Goal: Task Accomplishment & Management: Manage account settings

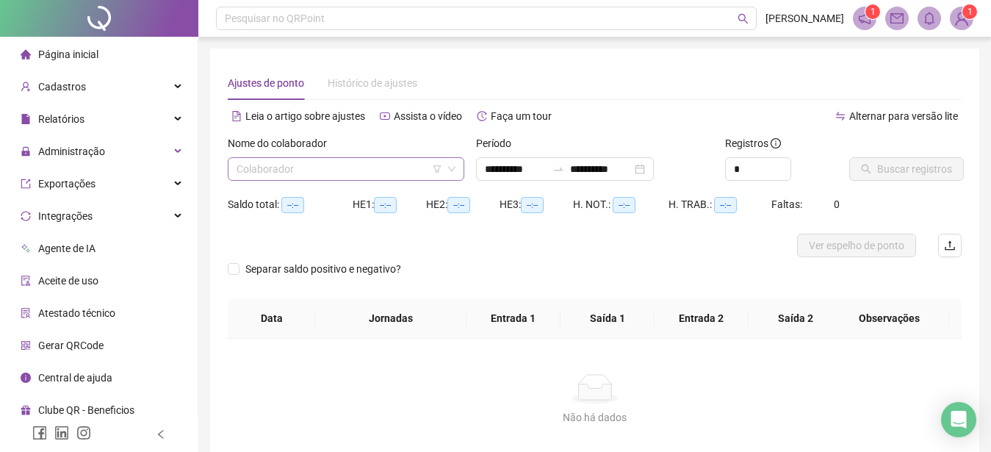
click at [317, 164] on input "search" at bounding box center [340, 169] width 206 height 22
type input "**********"
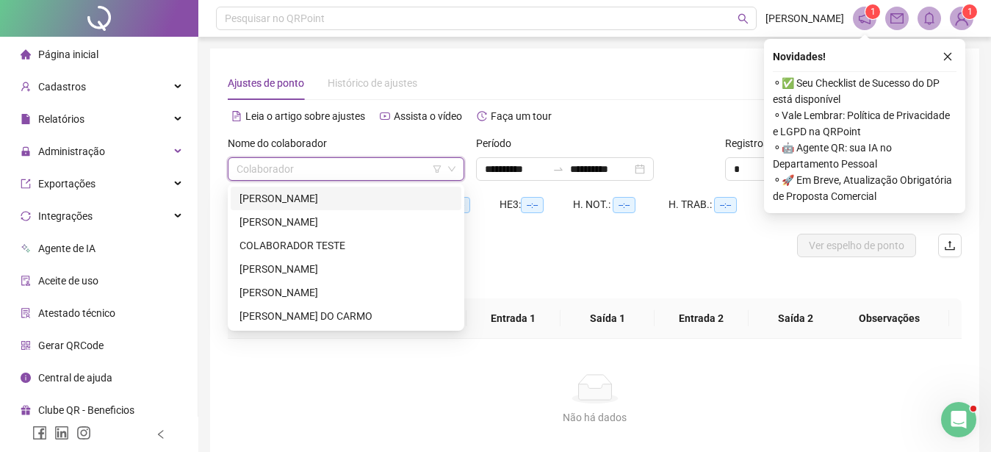
click at [301, 194] on div "[PERSON_NAME]" at bounding box center [346, 198] width 213 height 16
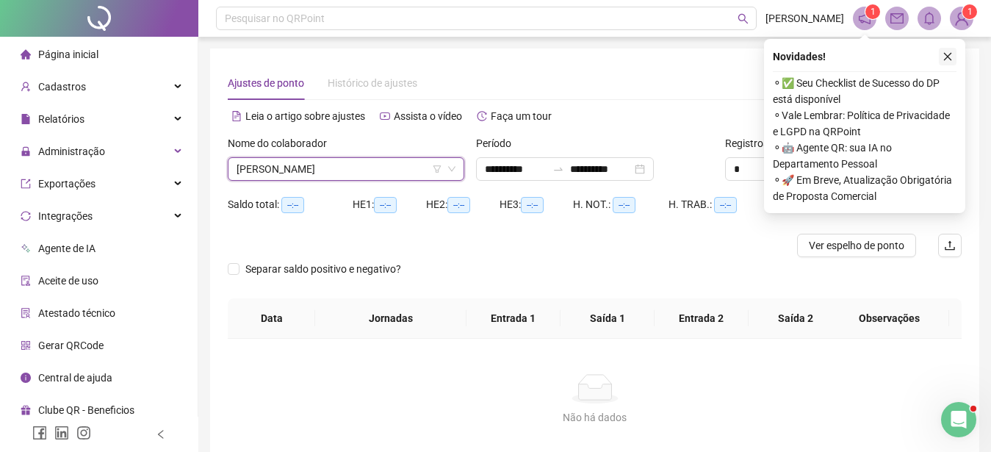
click at [944, 54] on icon "close" at bounding box center [948, 56] width 10 height 10
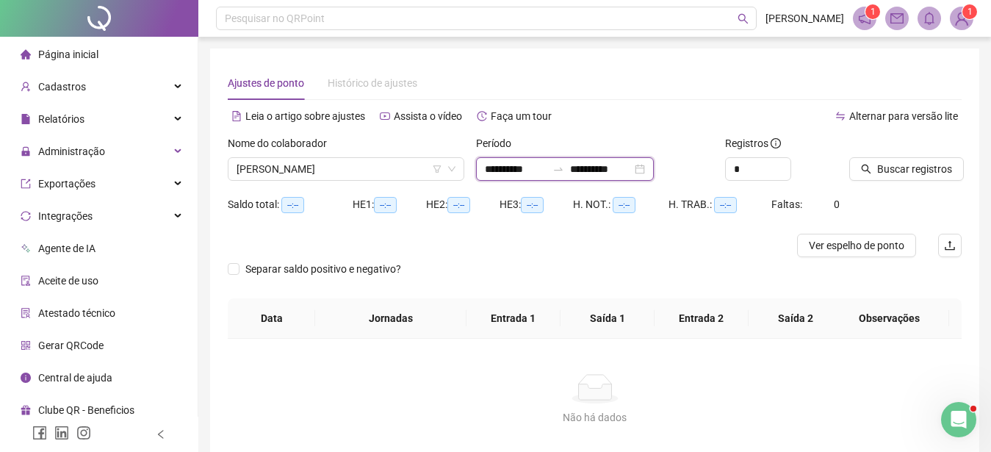
click at [523, 170] on input "**********" at bounding box center [516, 169] width 62 height 16
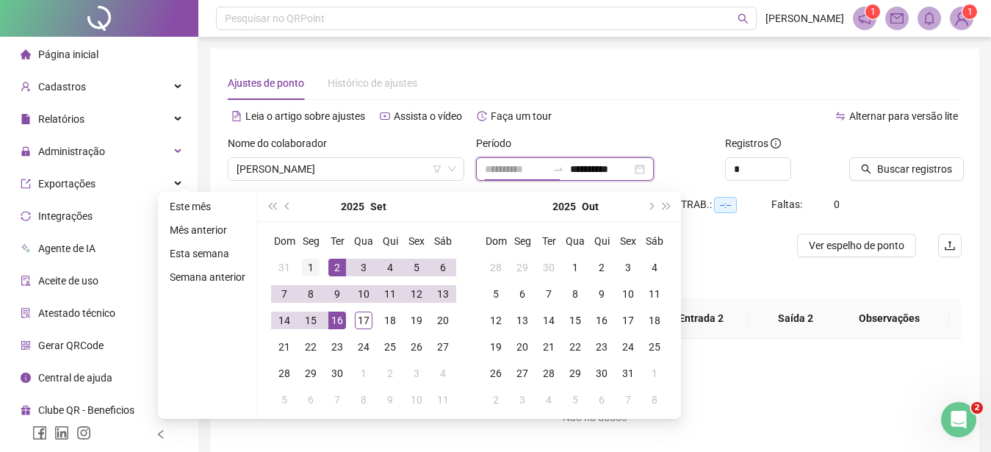
type input "**********"
click at [309, 269] on div "1" at bounding box center [311, 268] width 18 height 18
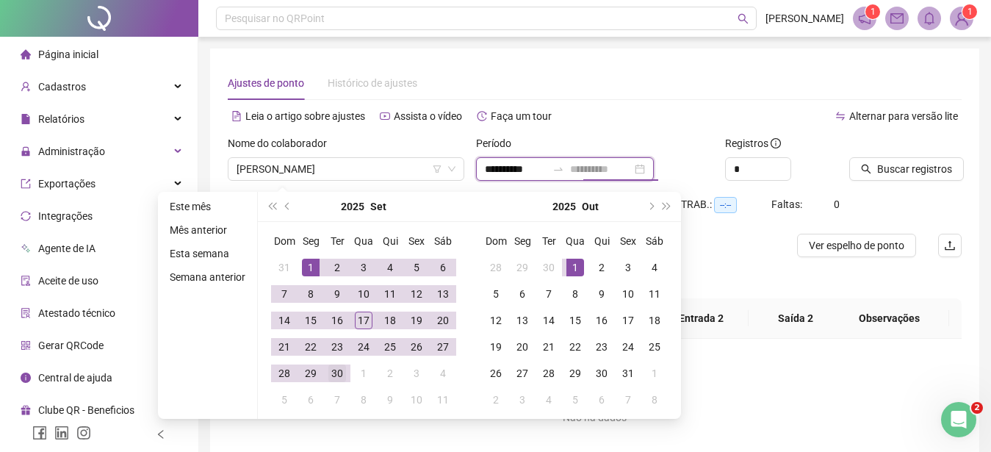
type input "**********"
click at [342, 374] on div "30" at bounding box center [337, 373] width 18 height 18
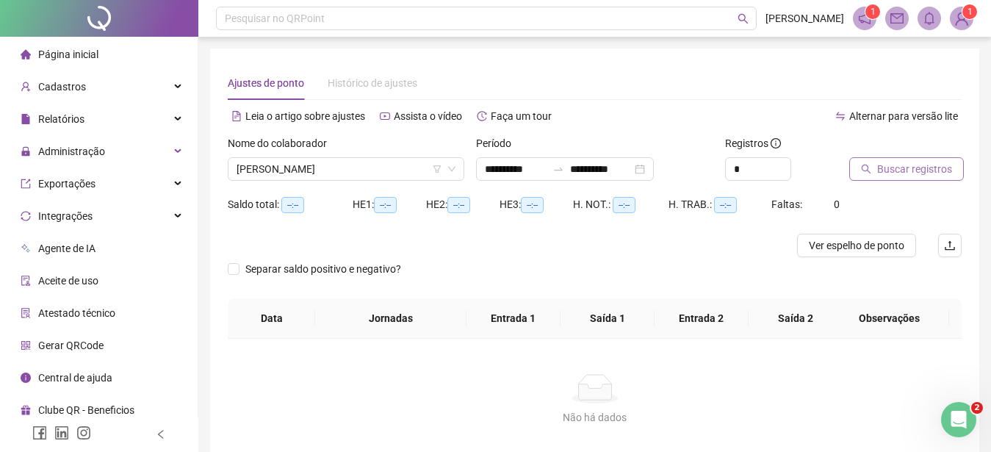
click at [919, 167] on span "Buscar registros" at bounding box center [914, 169] width 75 height 16
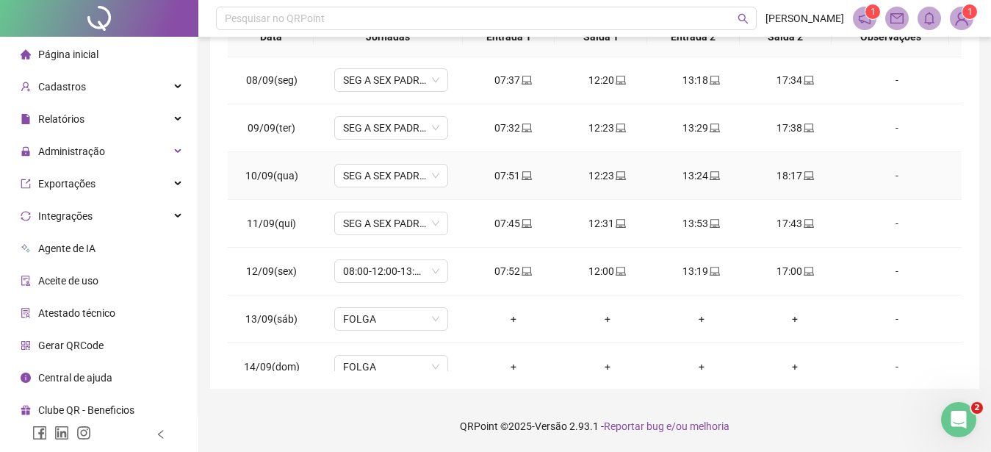
scroll to position [498, 0]
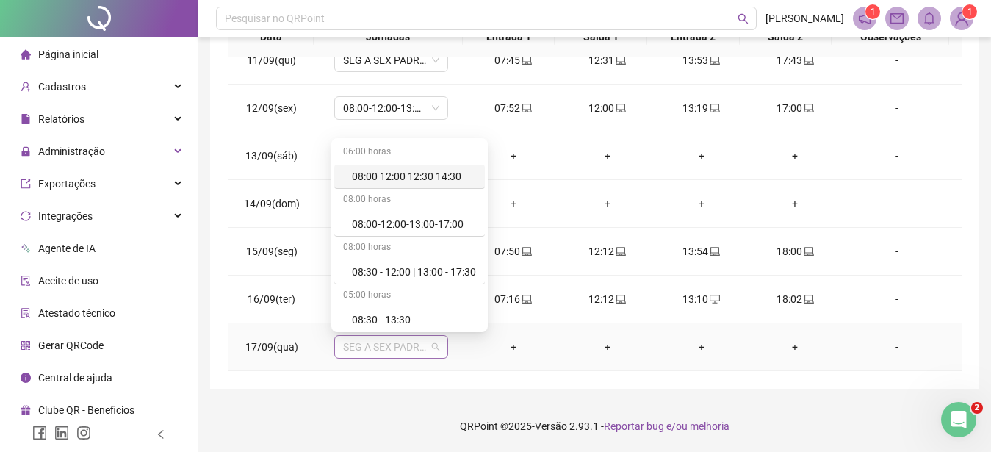
click at [436, 346] on div "SEG A SEX PADRAO" at bounding box center [391, 347] width 114 height 24
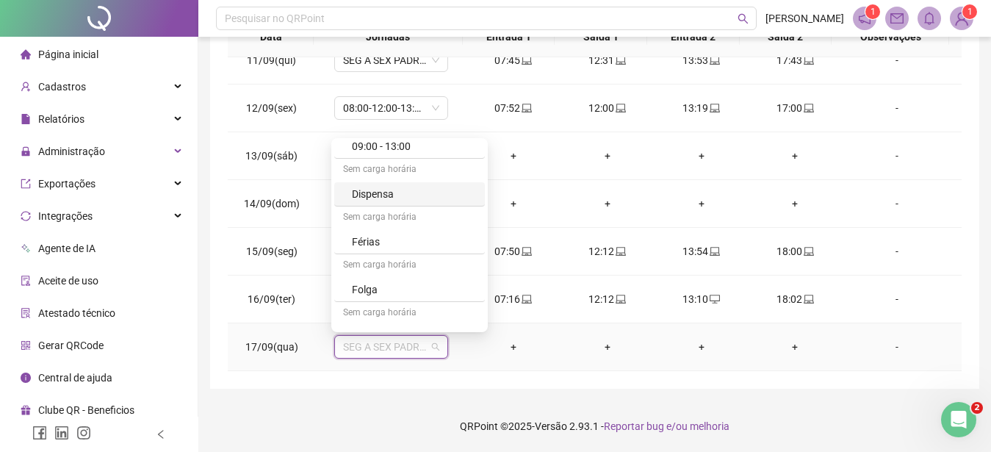
scroll to position [251, 0]
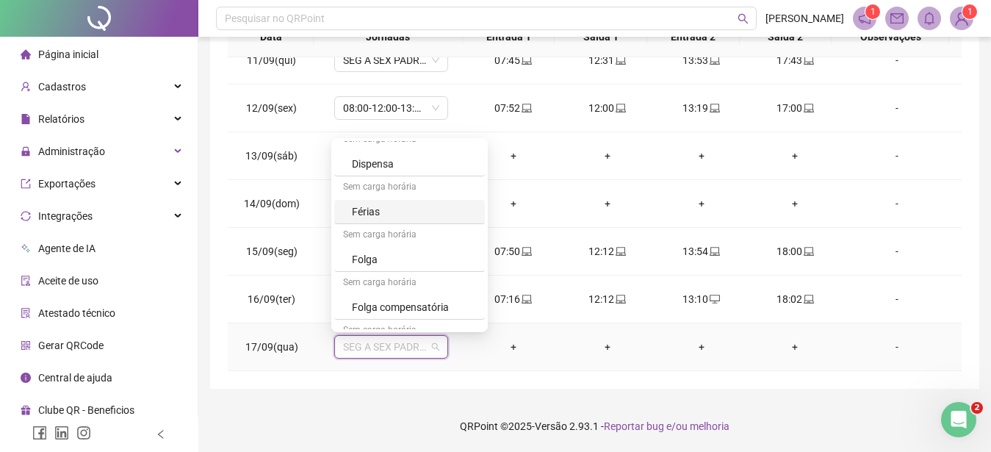
click at [367, 215] on div "Férias" at bounding box center [414, 212] width 124 height 16
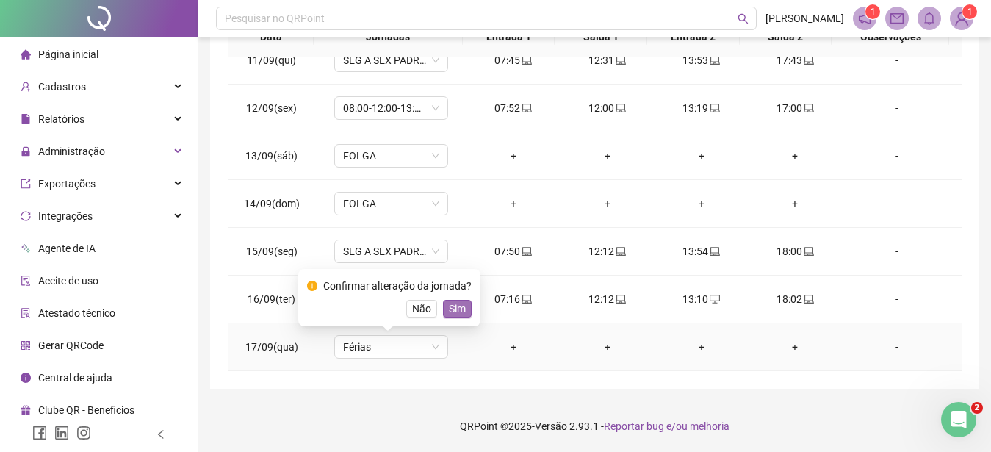
click at [450, 309] on span "Sim" at bounding box center [457, 309] width 17 height 16
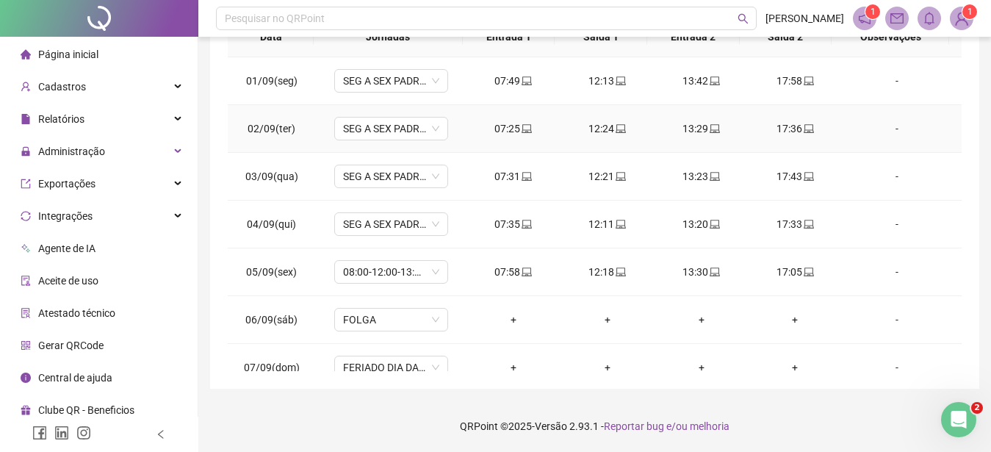
scroll to position [0, 0]
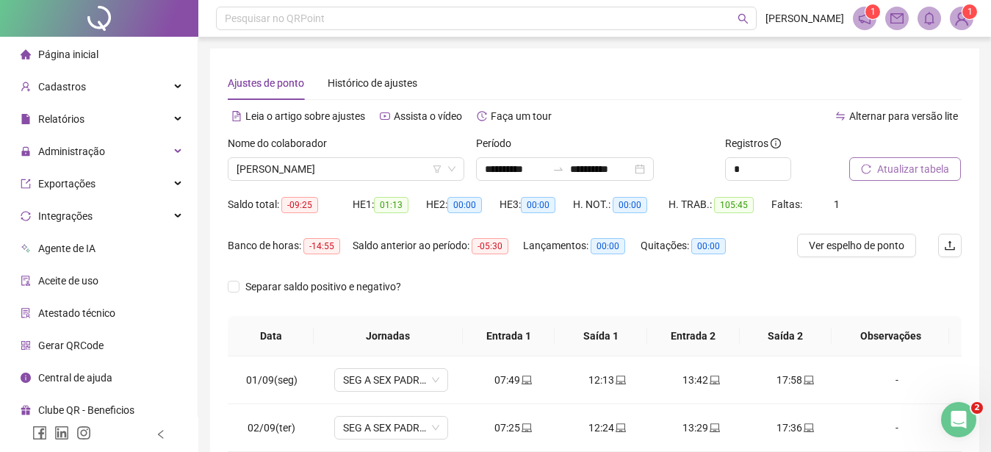
click at [911, 162] on span "Atualizar tabela" at bounding box center [913, 169] width 72 height 16
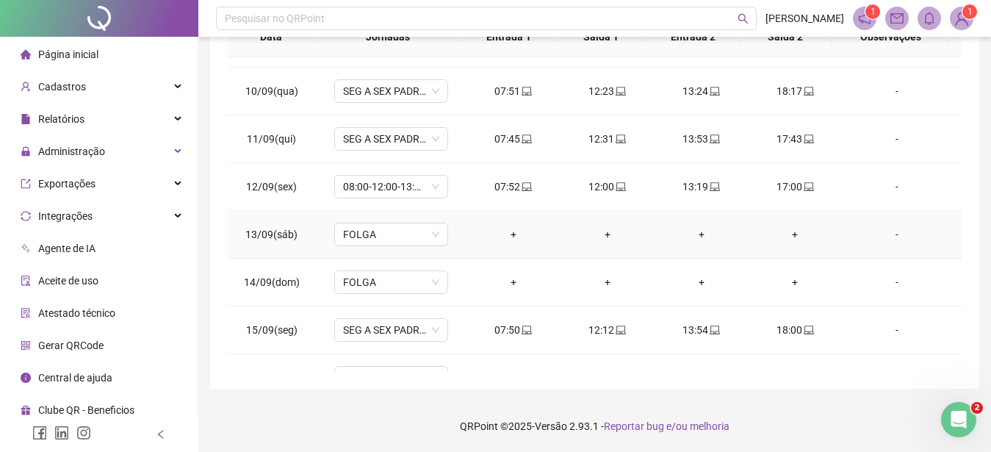
scroll to position [498, 0]
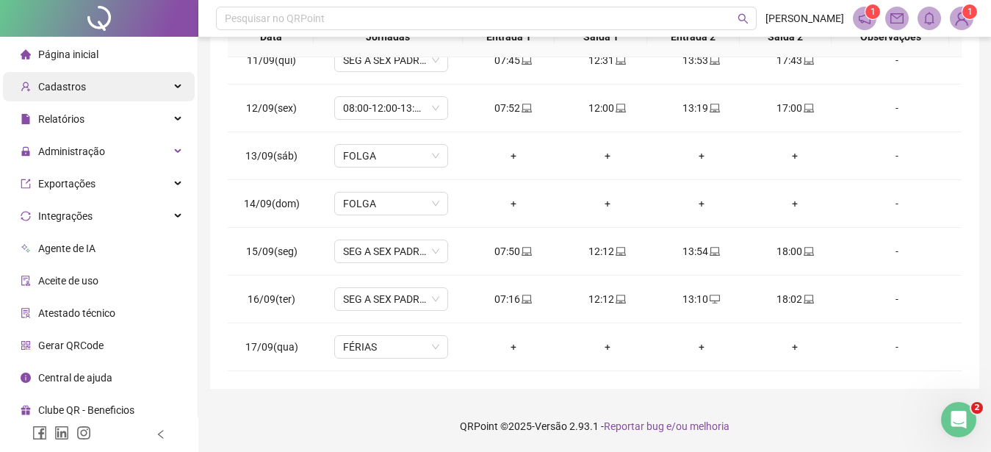
click at [104, 91] on div "Cadastros" at bounding box center [99, 86] width 192 height 29
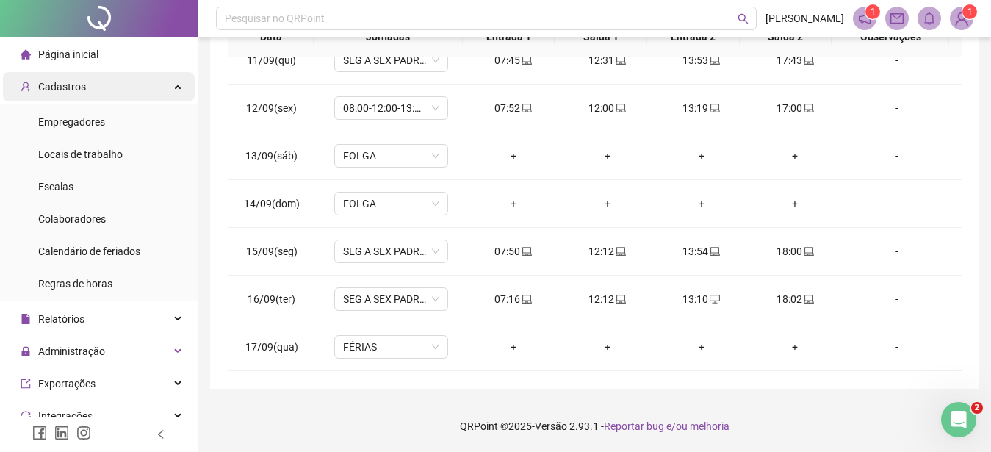
click at [104, 90] on div "Cadastros" at bounding box center [99, 86] width 192 height 29
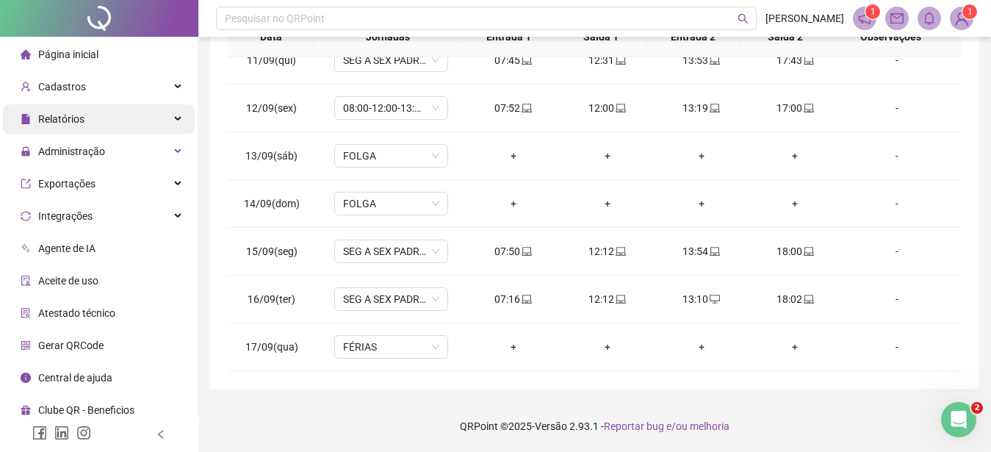
click at [82, 125] on span "Relatórios" at bounding box center [61, 119] width 46 height 12
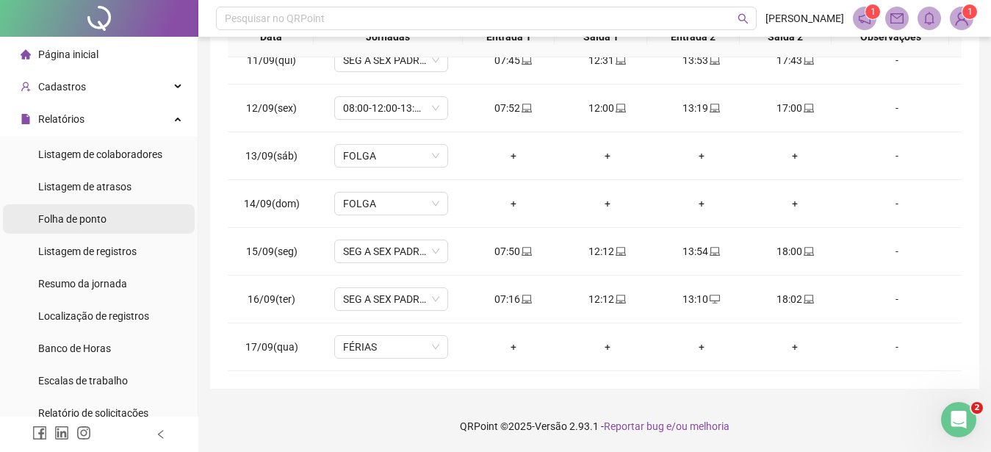
scroll to position [168, 0]
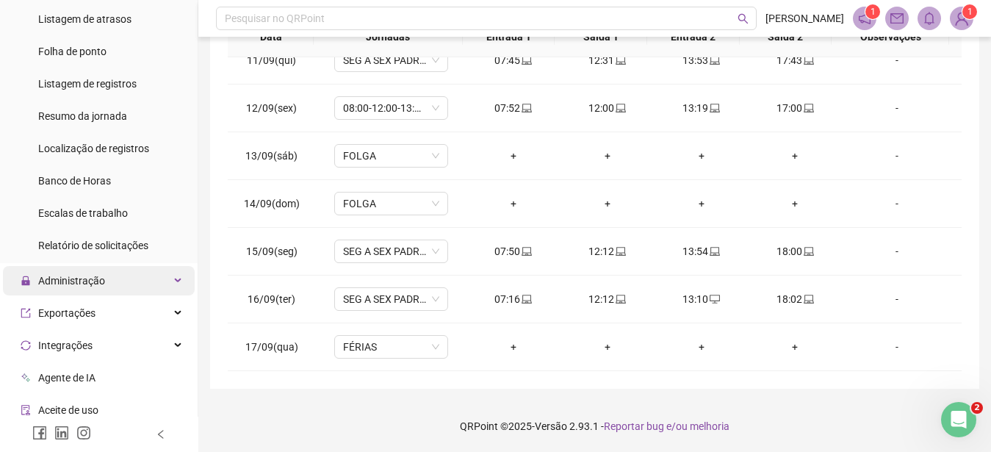
click at [95, 276] on span "Administração" at bounding box center [71, 281] width 67 height 12
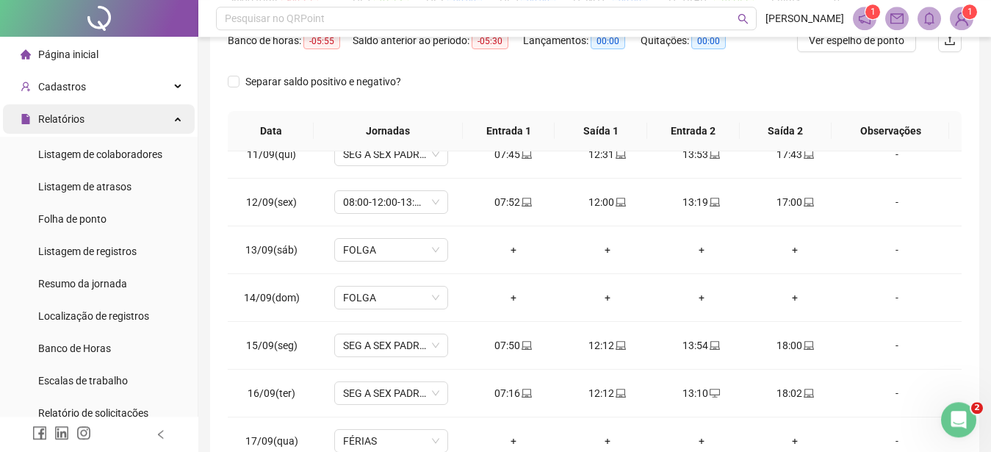
scroll to position [149, 0]
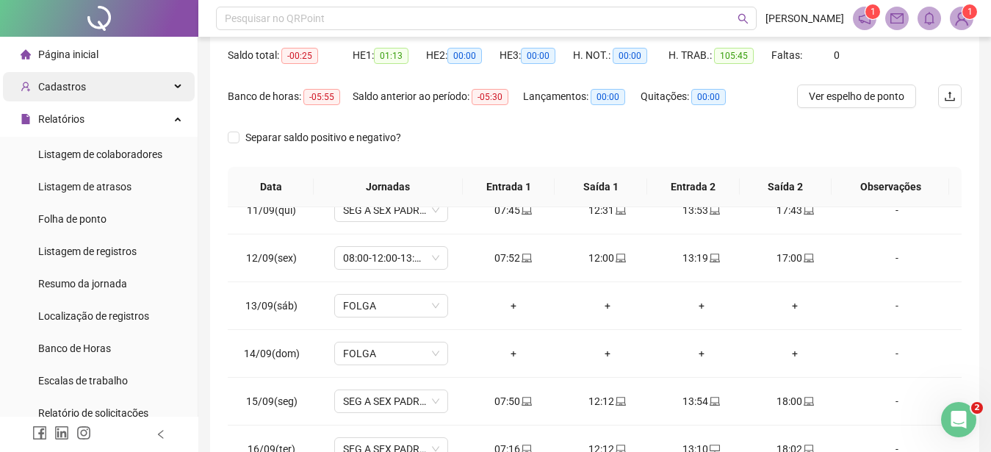
click at [57, 93] on span "Cadastros" at bounding box center [53, 86] width 65 height 29
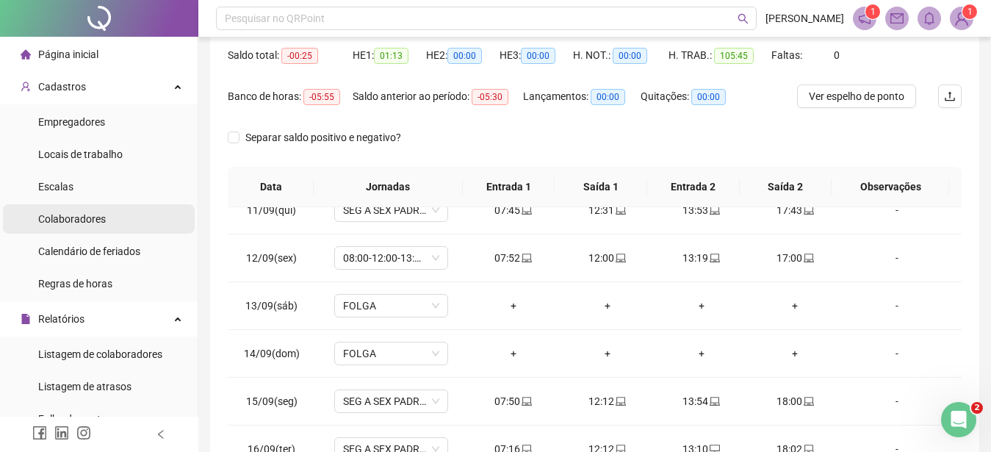
click at [118, 216] on li "Colaboradores" at bounding box center [99, 218] width 192 height 29
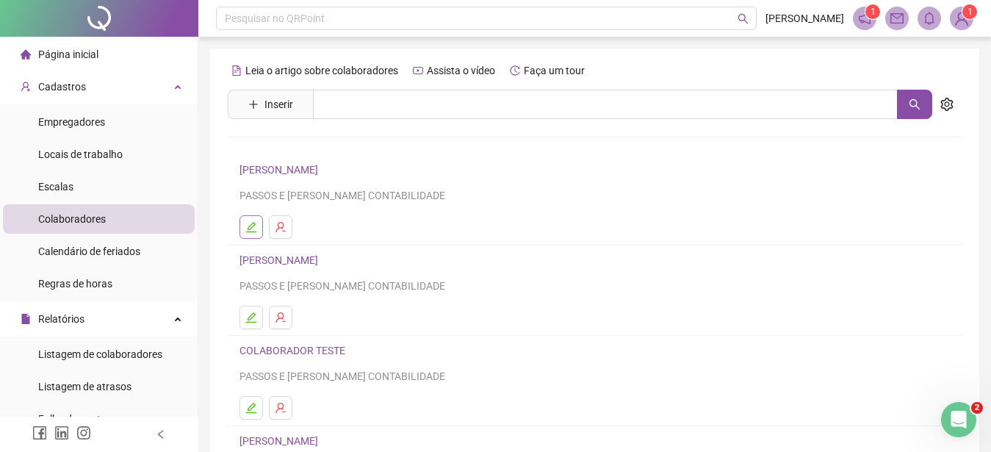
click at [251, 227] on icon "edit" at bounding box center [251, 227] width 12 height 12
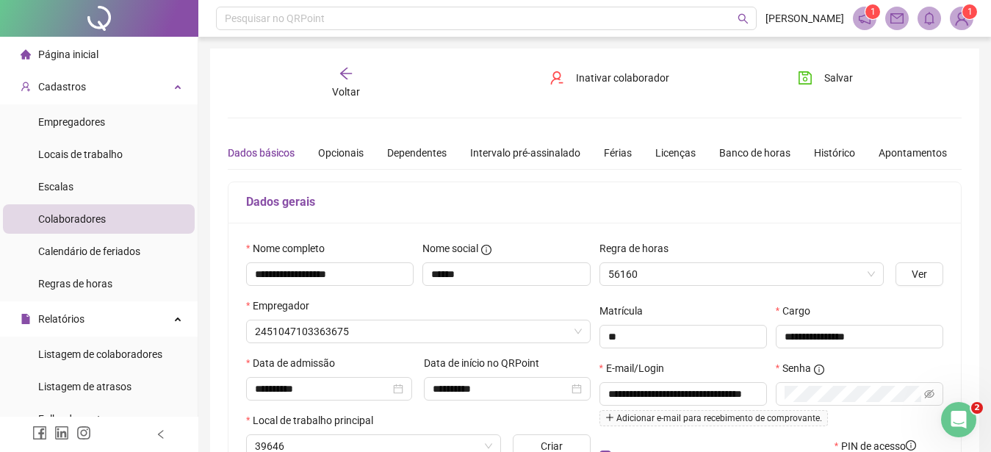
type input "**********"
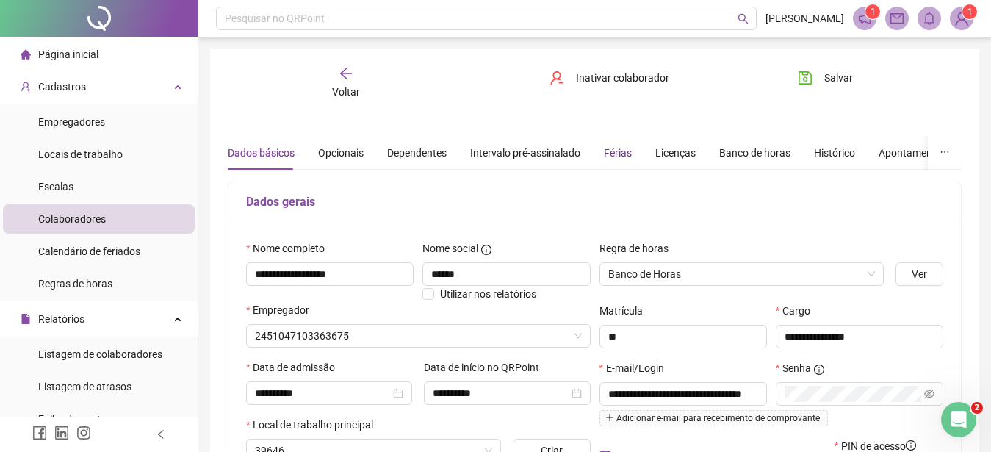
click at [604, 151] on div "Férias" at bounding box center [618, 153] width 28 height 16
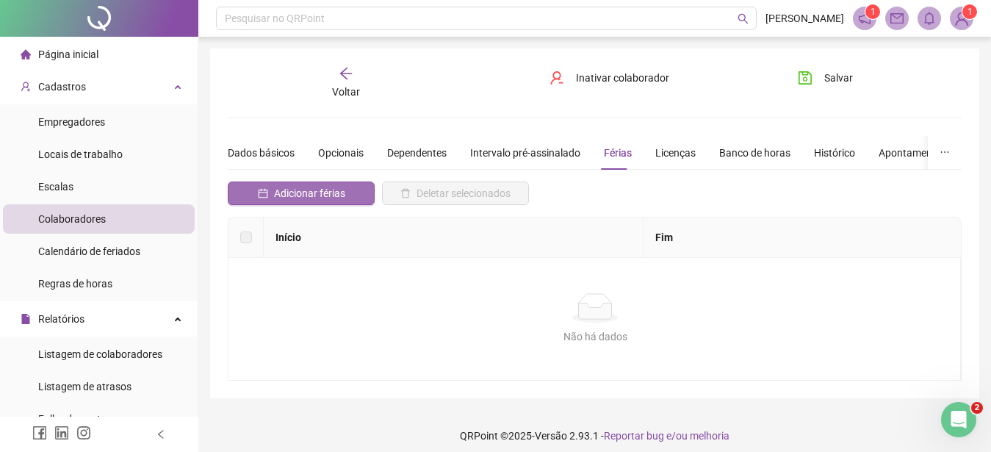
click at [309, 198] on span "Adicionar férias" at bounding box center [309, 193] width 71 height 16
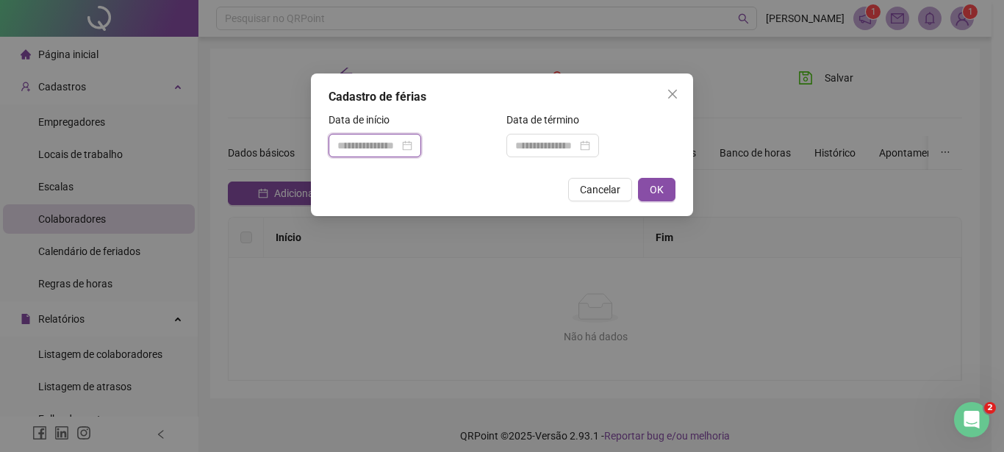
click at [355, 145] on input at bounding box center [368, 145] width 62 height 16
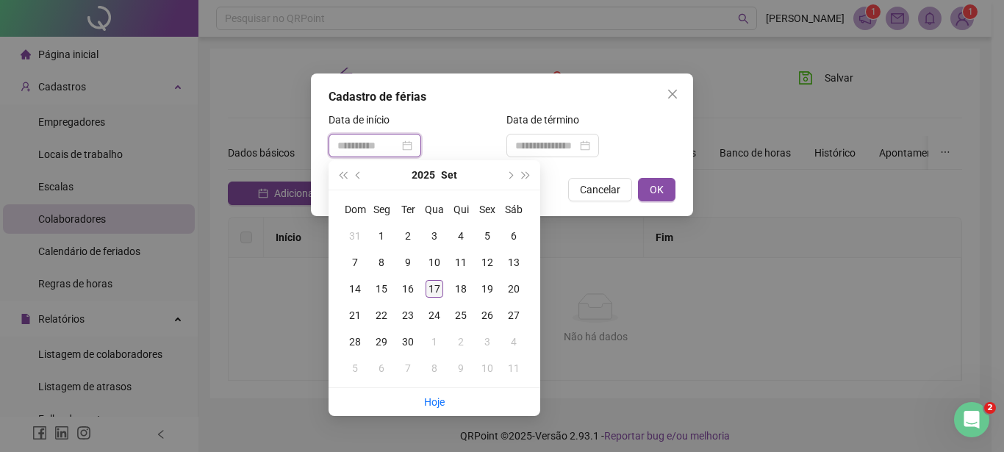
type input "**********"
click at [433, 288] on div "17" at bounding box center [434, 289] width 18 height 18
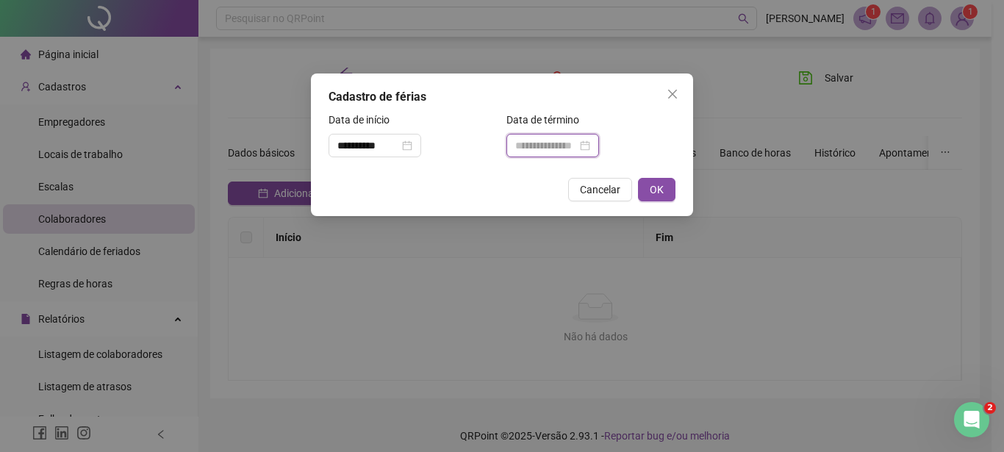
click at [544, 145] on input at bounding box center [546, 145] width 62 height 16
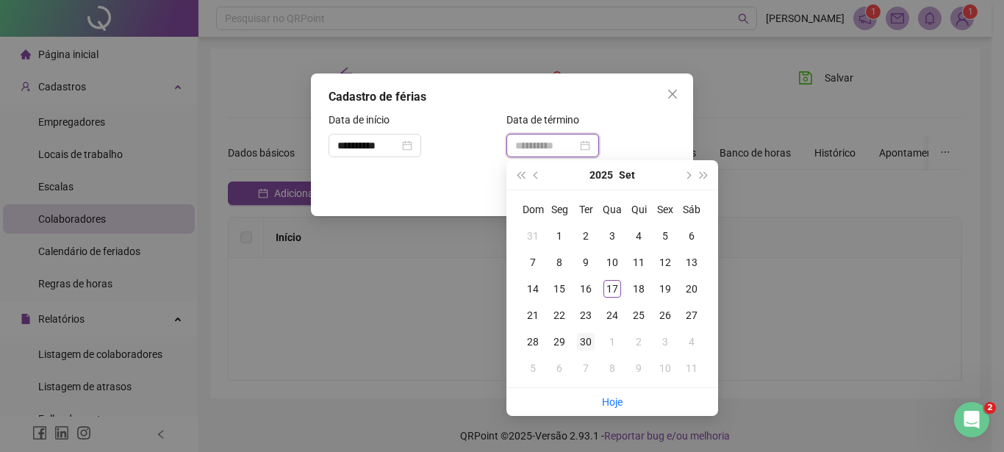
type input "**********"
click at [589, 337] on div "30" at bounding box center [586, 342] width 18 height 18
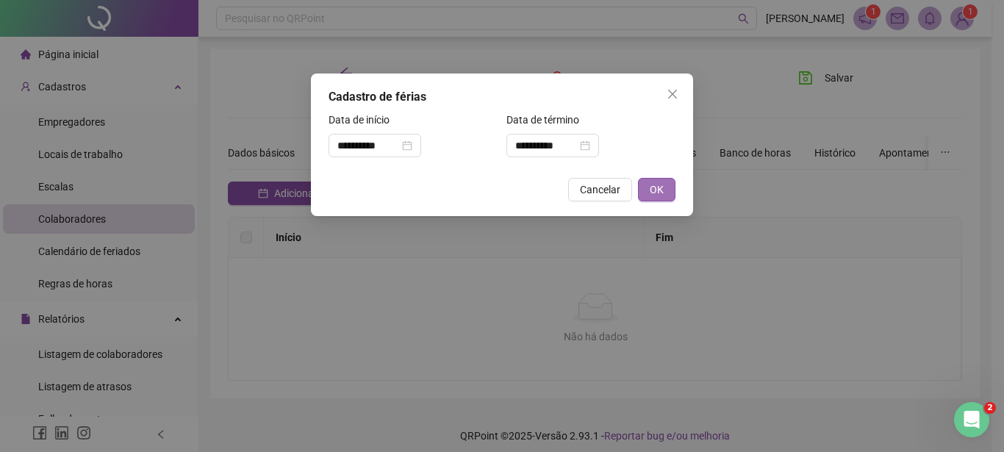
click at [657, 181] on button "OK" at bounding box center [656, 190] width 37 height 24
